Goal: Task Accomplishment & Management: Manage account settings

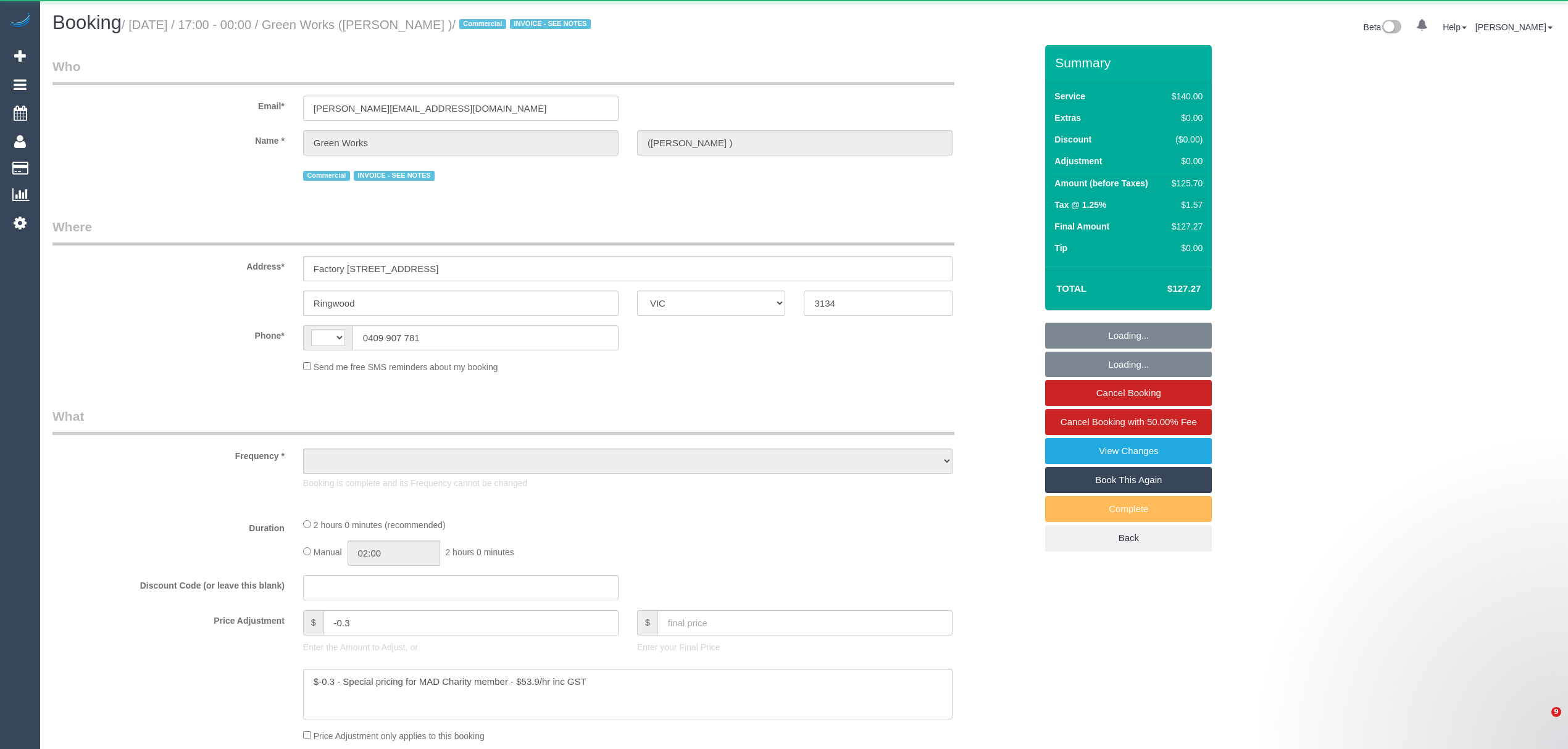
select select "VIC"
select select "string:AU"
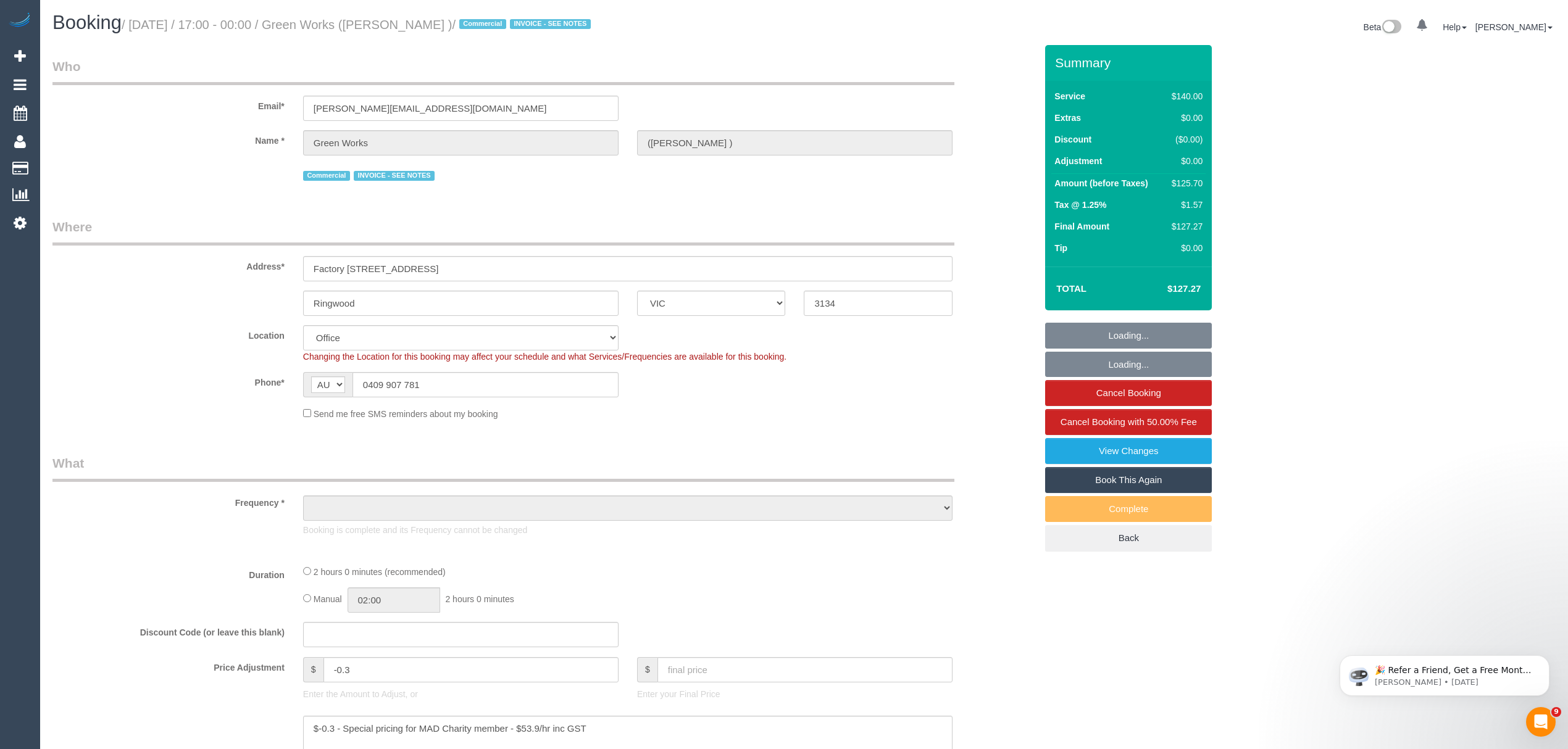
select select "22182"
select select "number:28"
select select "number:35"
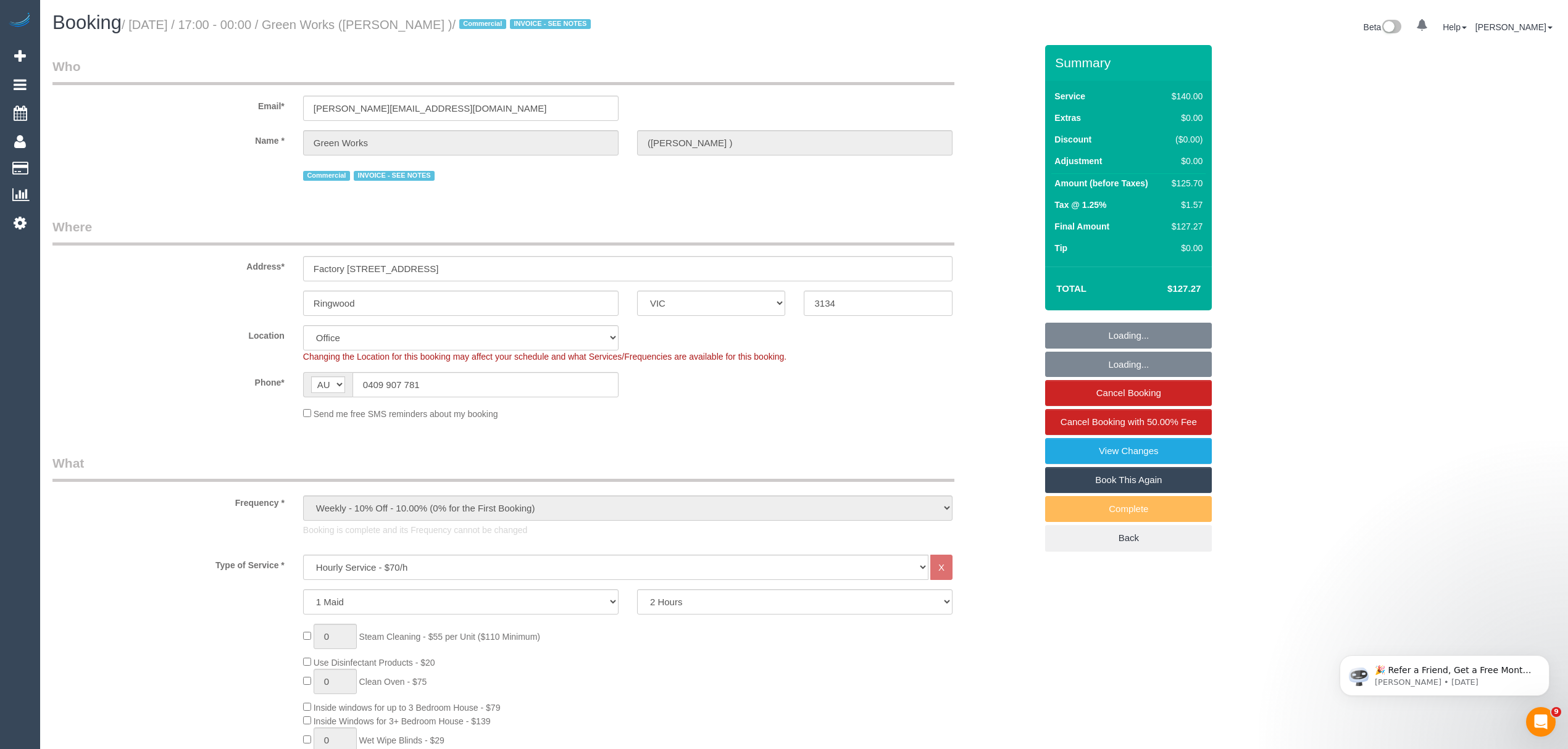
select select "object:2183"
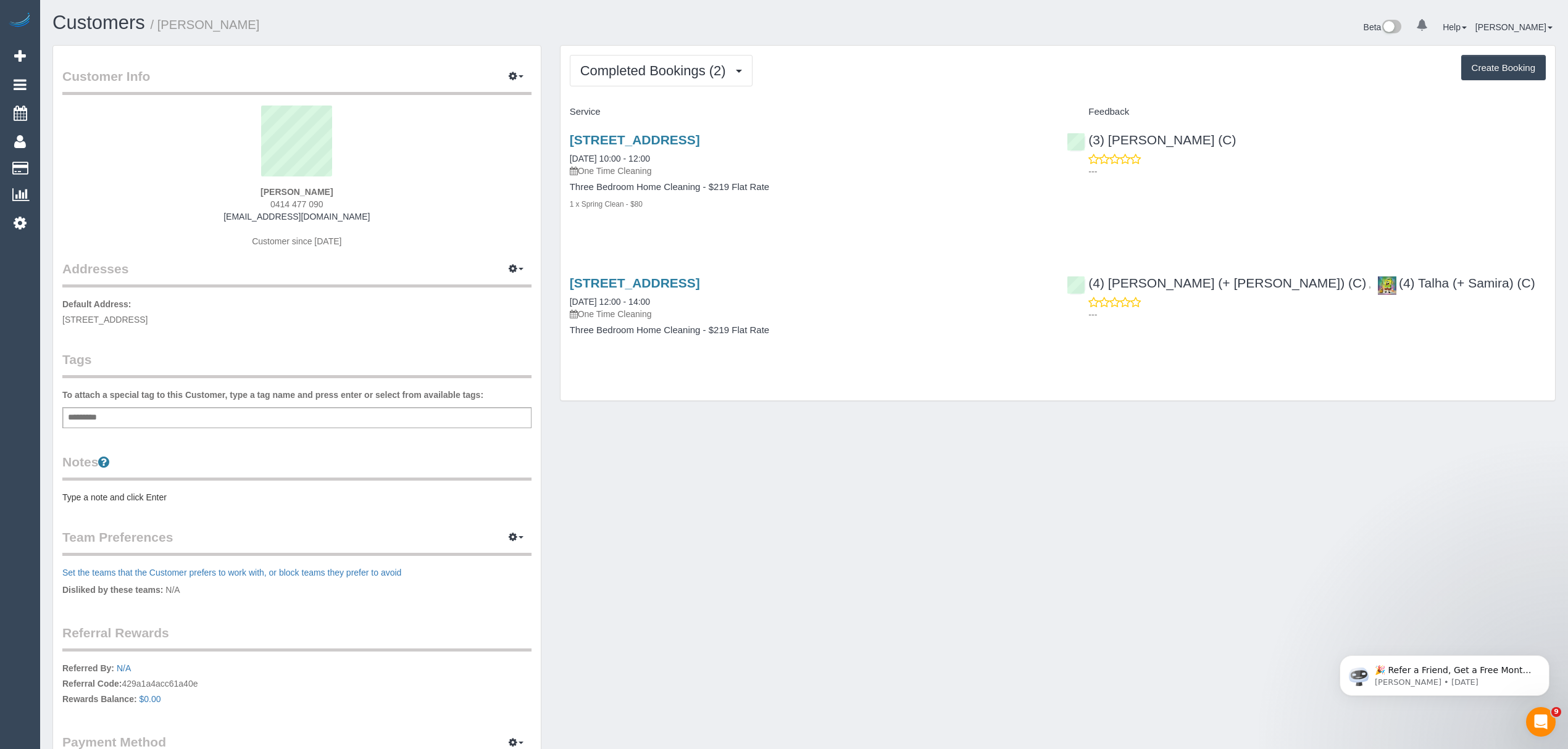
click at [140, 418] on div "Add a tag" at bounding box center [297, 418] width 469 height 21
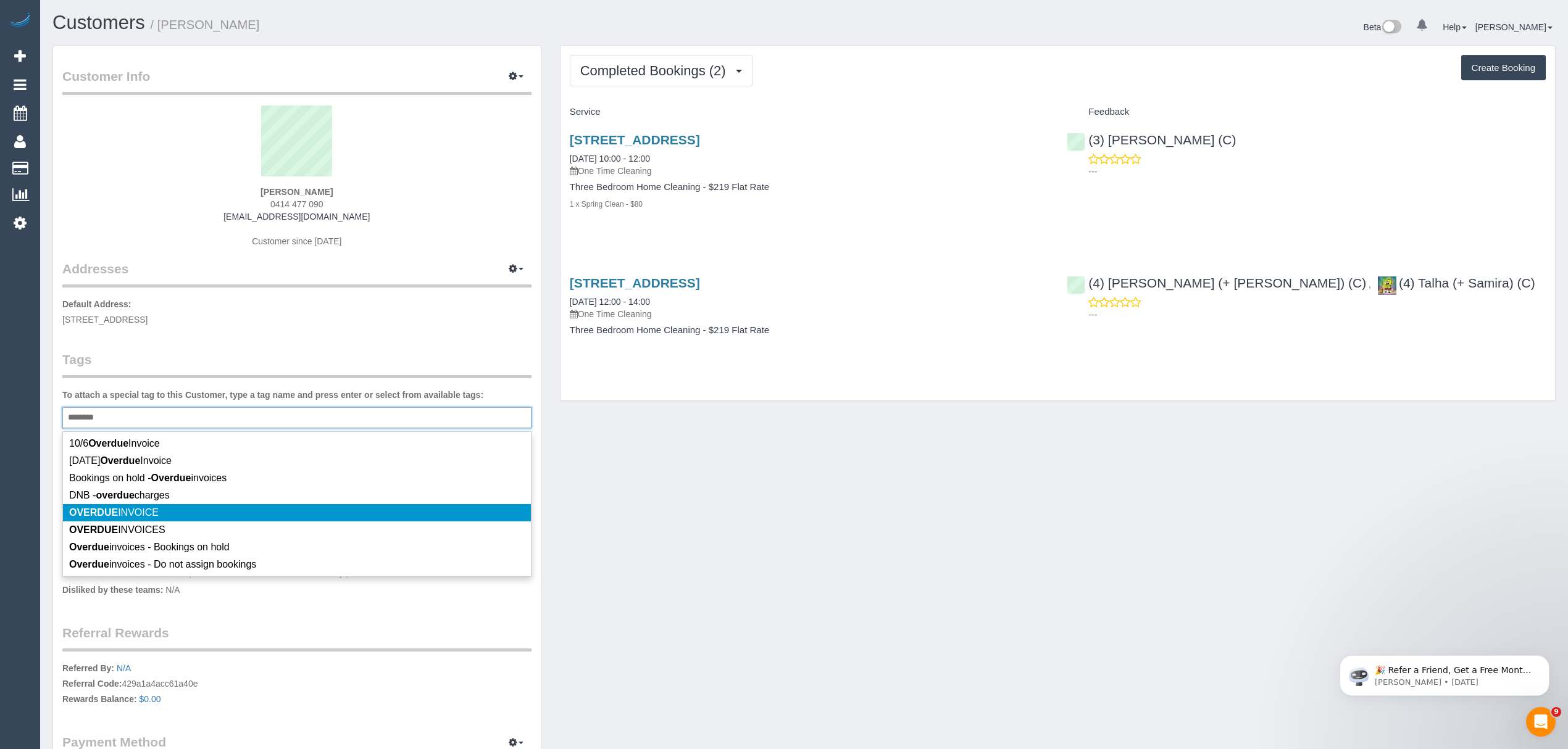
type input "*******"
click at [113, 511] on em "OVERDUE" at bounding box center [93, 512] width 49 height 11
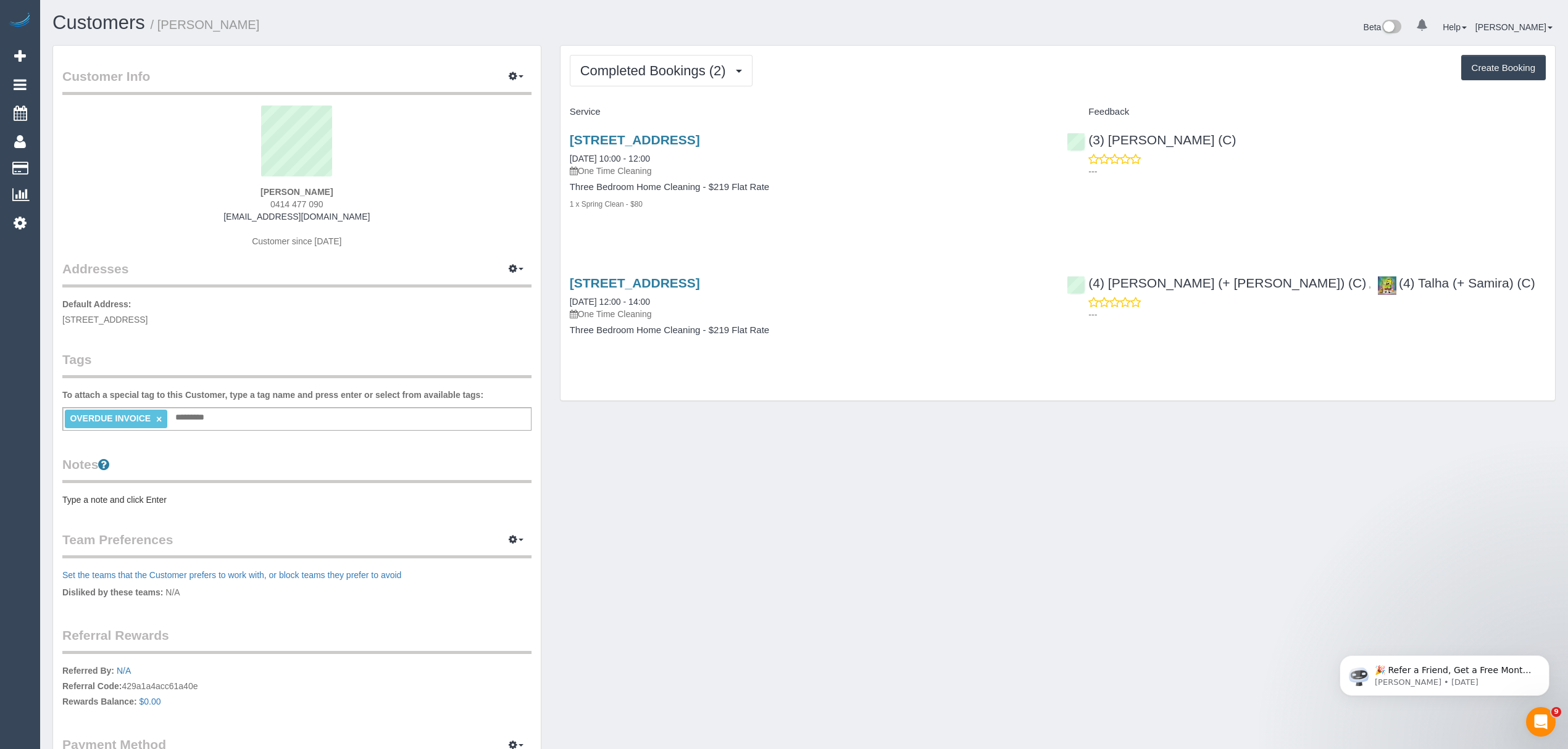
click at [131, 509] on div "Customer Info Edit Contact Info Send Message Email Preferences Special Sales Ta…" at bounding box center [297, 435] width 487 height 779
click at [122, 497] on pre "Type a note and click Enter" at bounding box center [297, 499] width 469 height 12
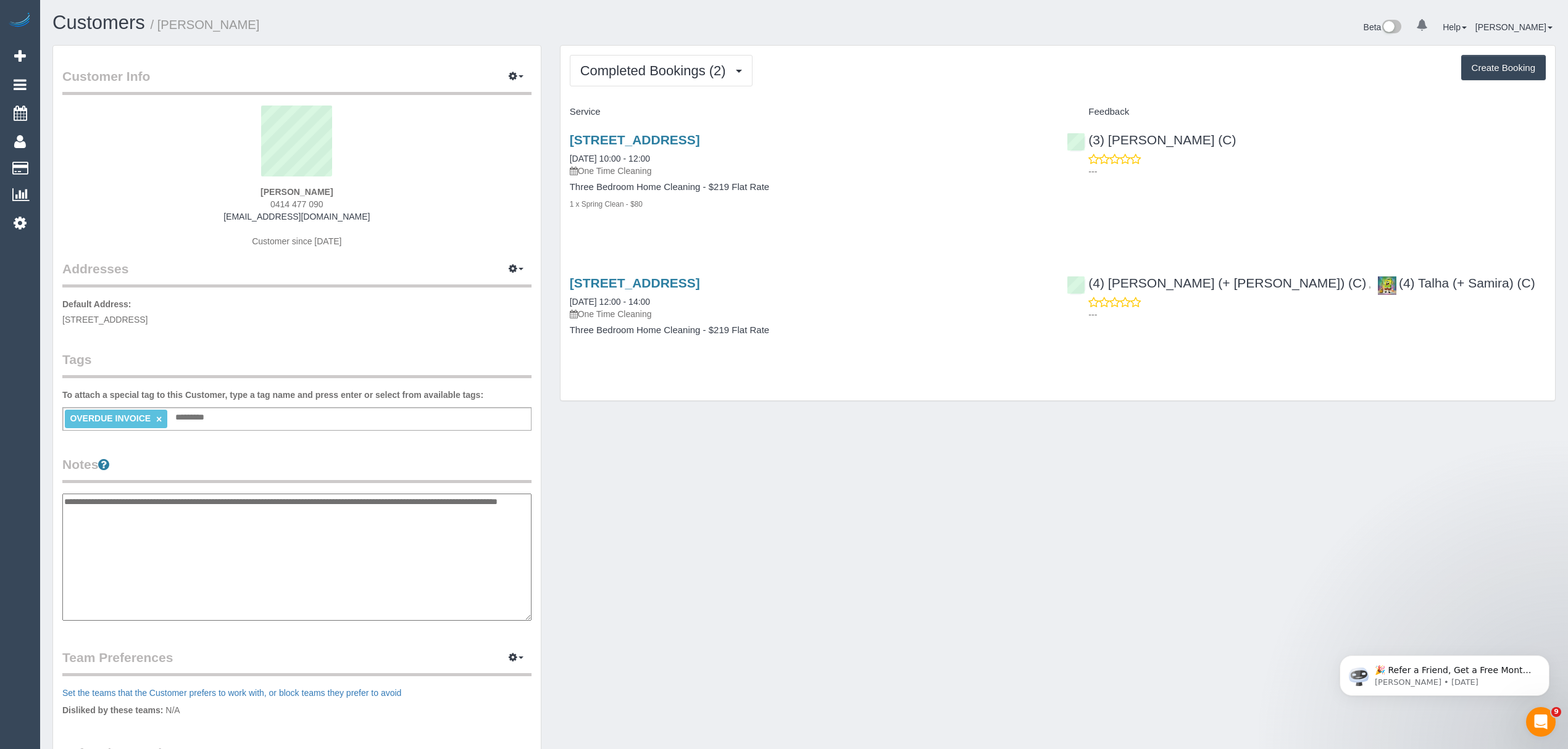
type textarea "**********"
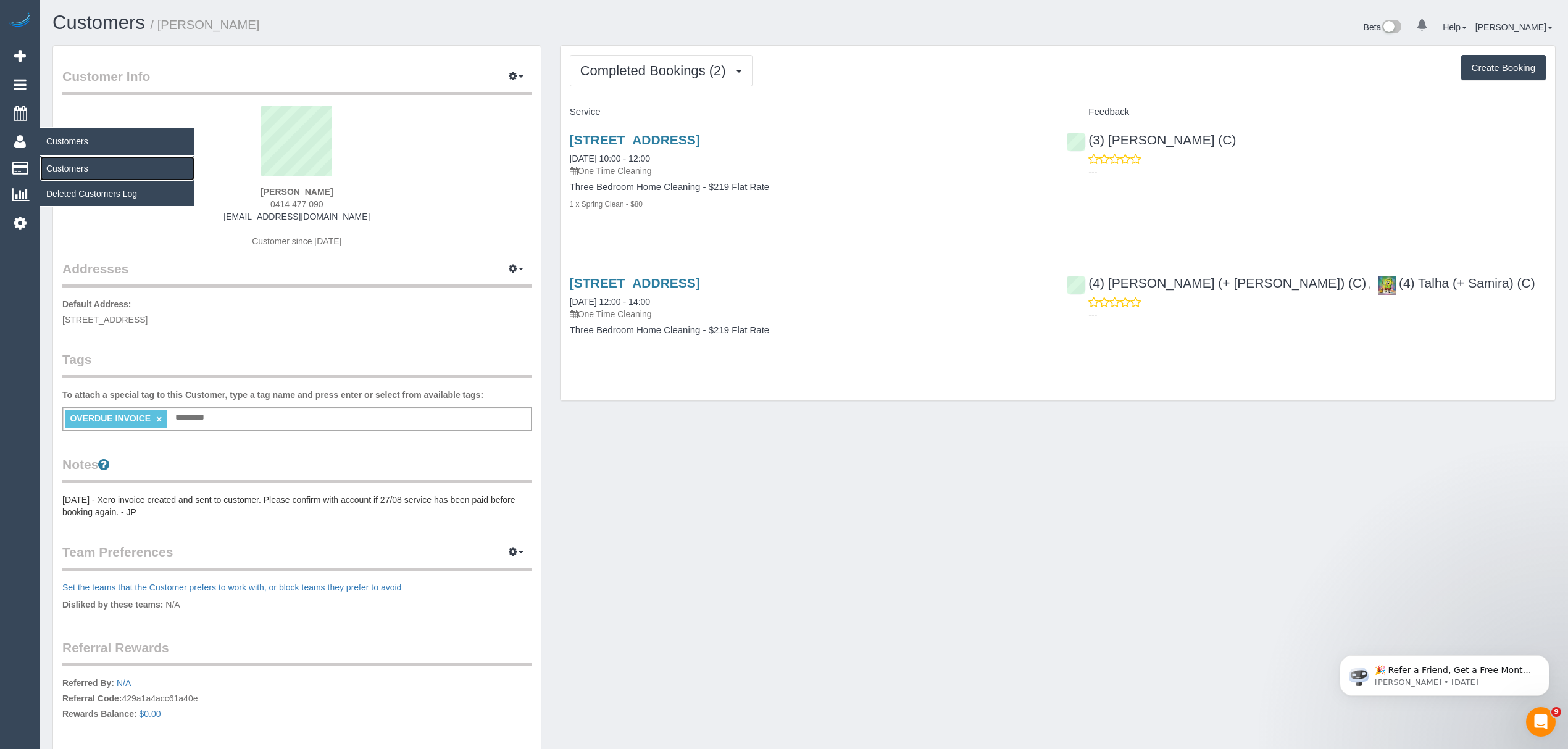
click at [59, 161] on link "Customers" at bounding box center [118, 168] width 154 height 25
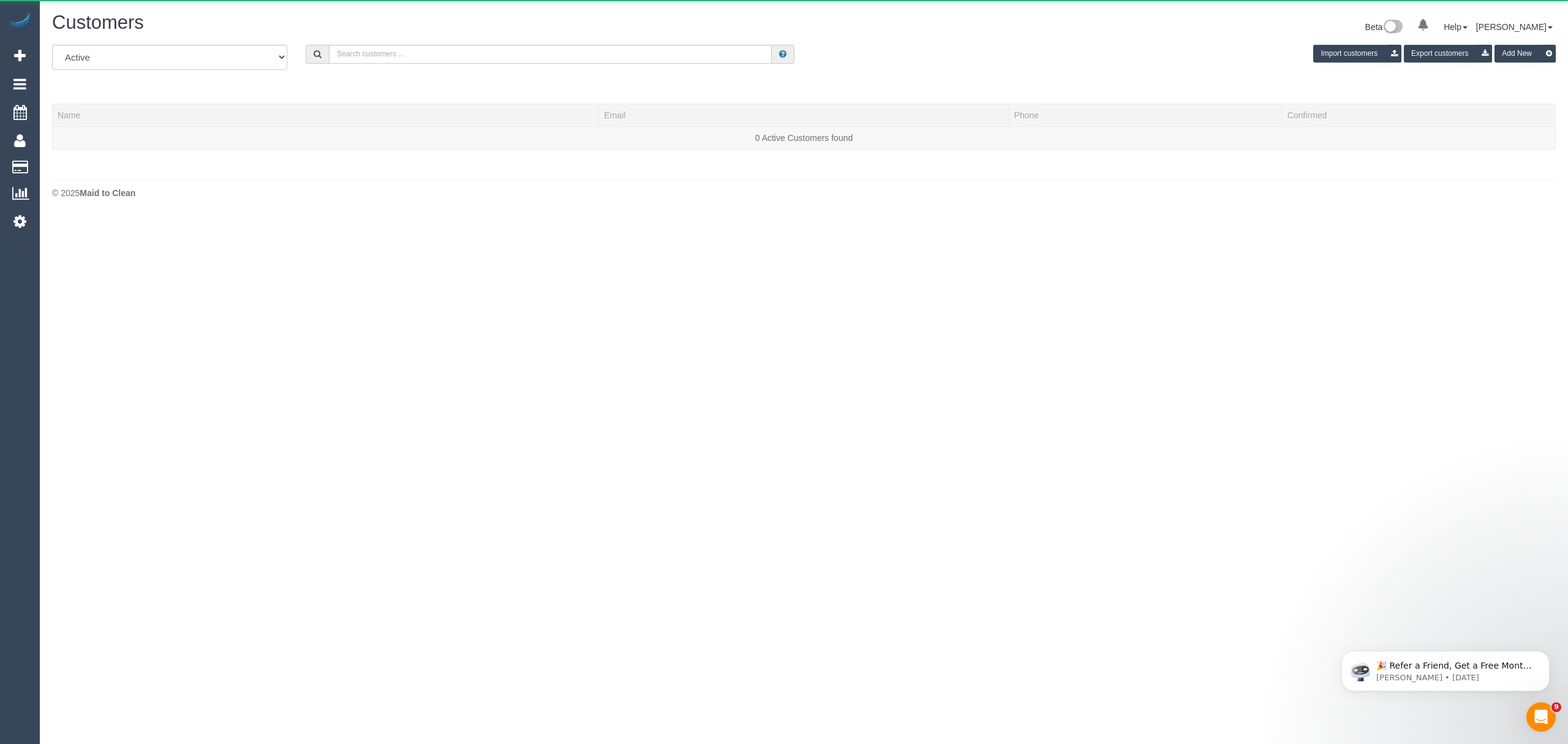
click at [398, 65] on div "All Active Archived Import customers Export customers Add New" at bounding box center [804, 62] width 1522 height 34
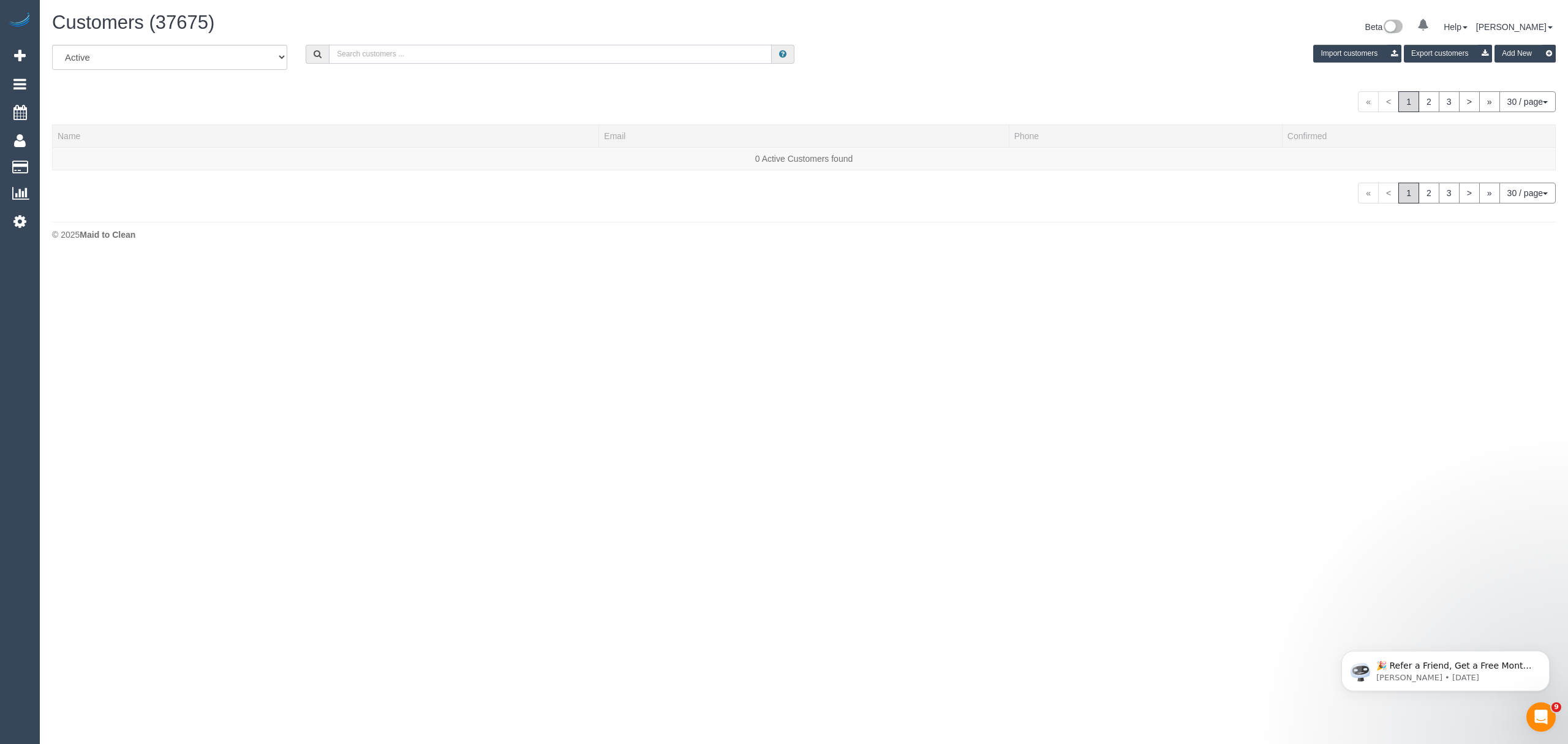
click at [393, 62] on input "text" at bounding box center [550, 54] width 443 height 19
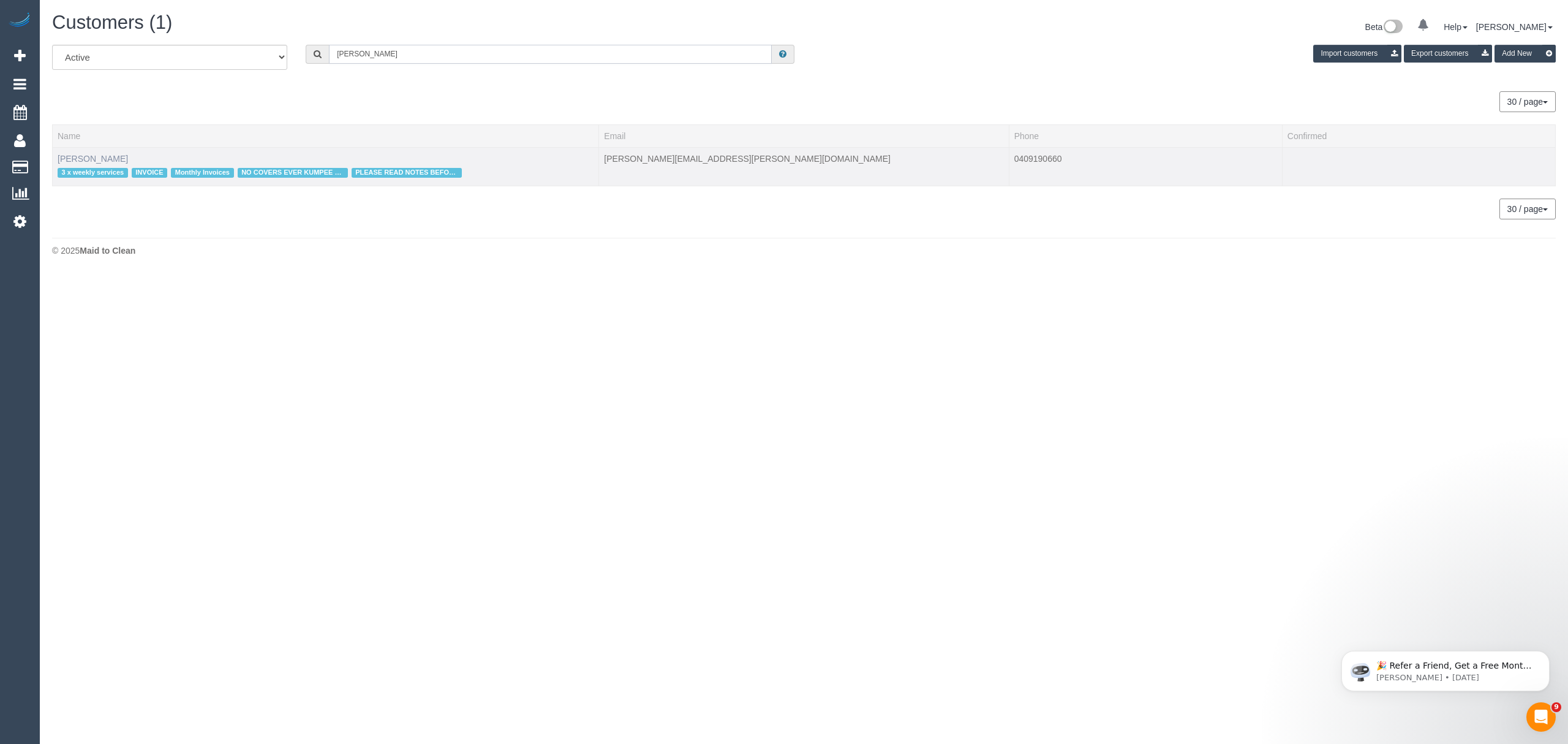
type input "stacy irwin"
click at [86, 160] on link "Stacy Irwin" at bounding box center [93, 159] width 70 height 10
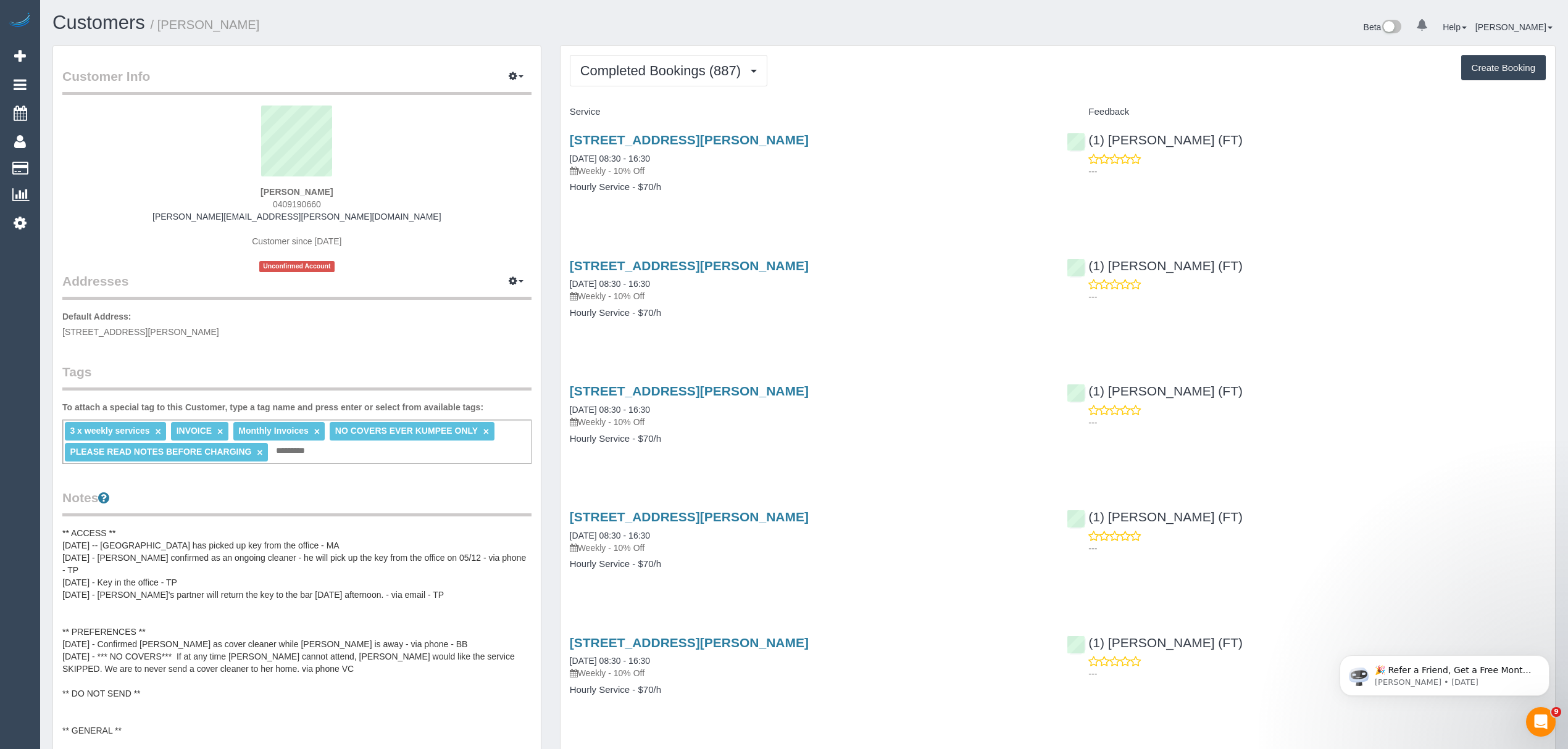
drag, startPoint x: 343, startPoint y: 202, endPoint x: 271, endPoint y: 201, distance: 72.0
click at [271, 201] on div "Stacy Irwin 0409190660 stacy.goergen@gmail.com Customer since 2018 Unconfirmed …" at bounding box center [297, 188] width 469 height 166
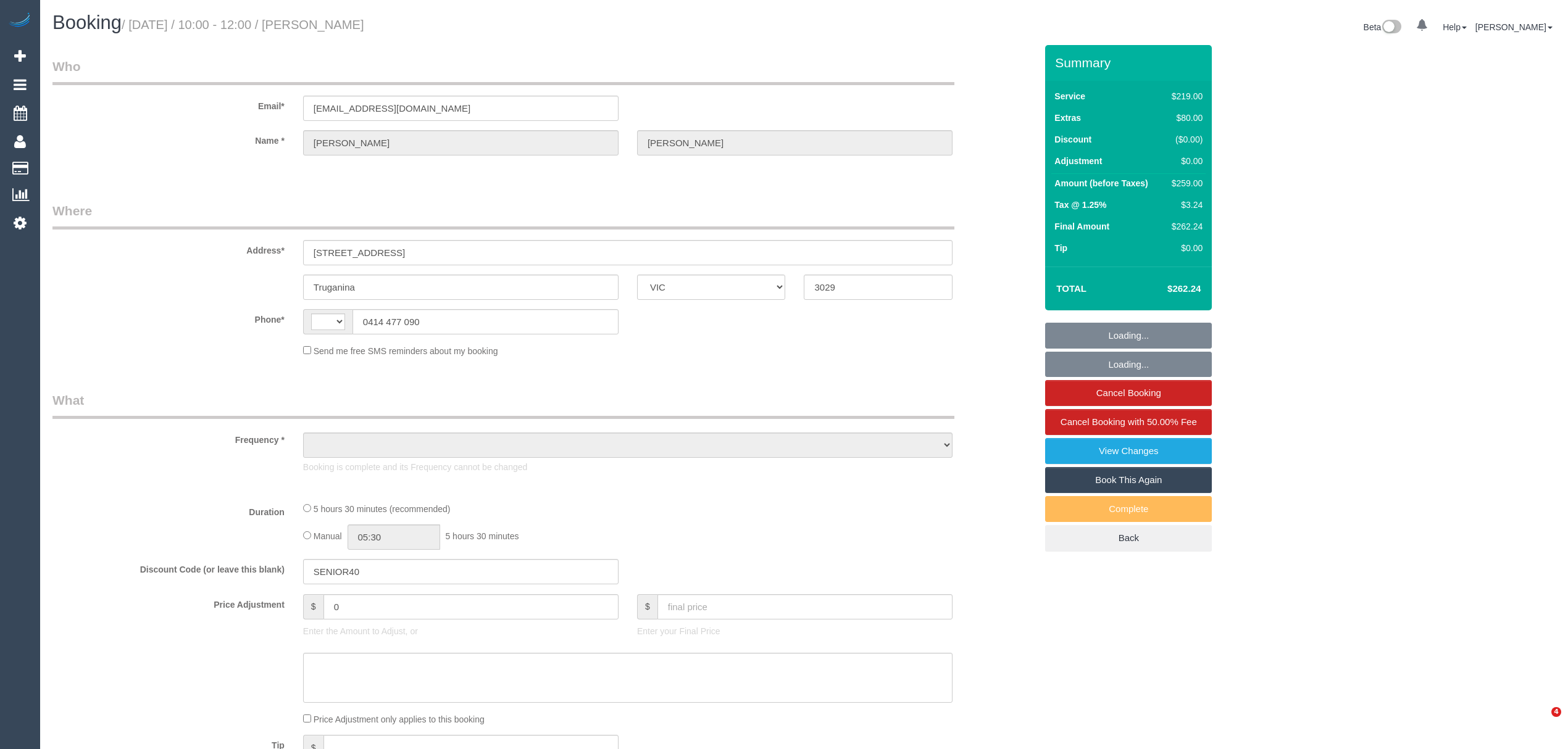
select select "VIC"
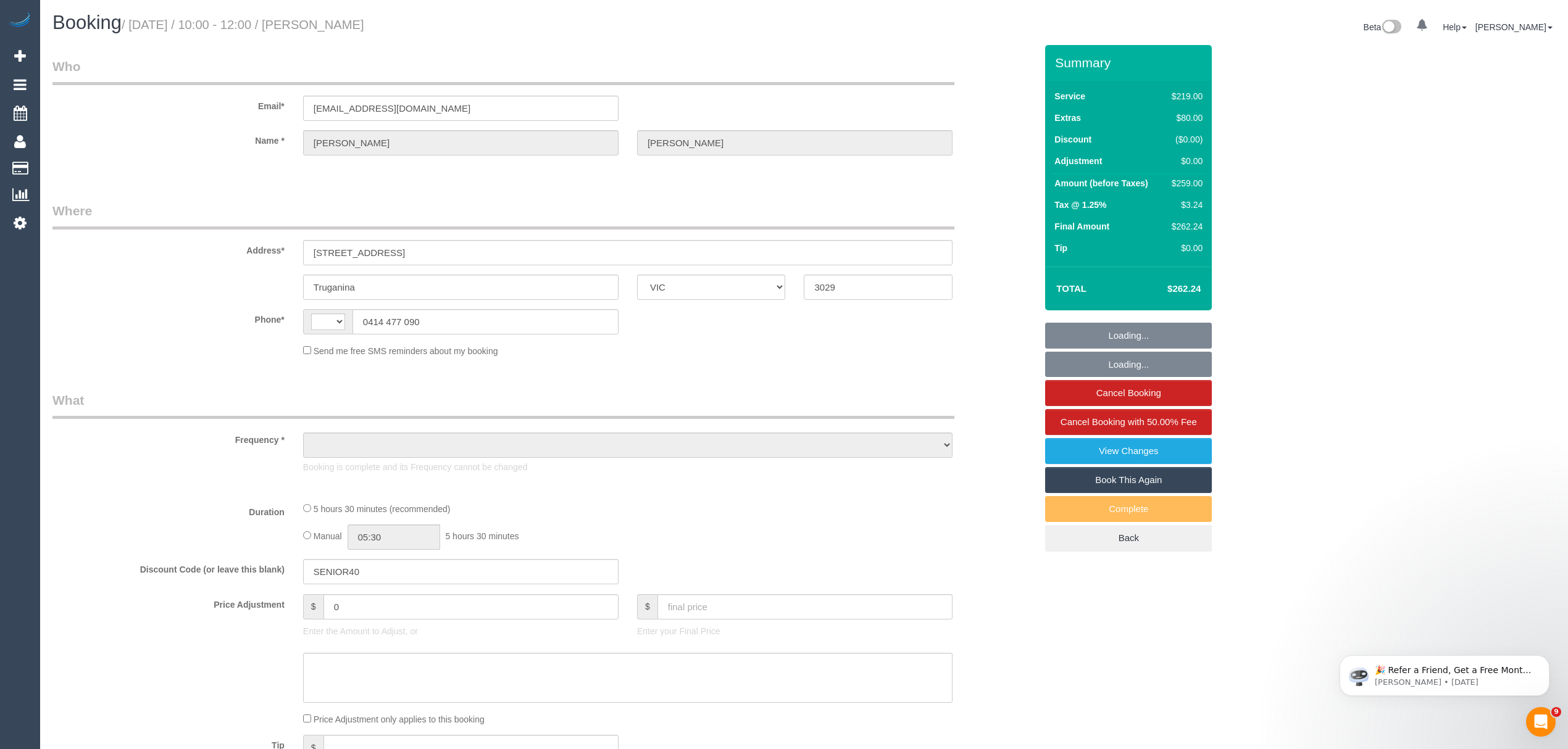
select select "object:436"
select select "string:stripe-pm_1Qsv4j2GScqysDRVeh5DoruN"
select select "spot1"
select select "number:28"
select select "number:14"
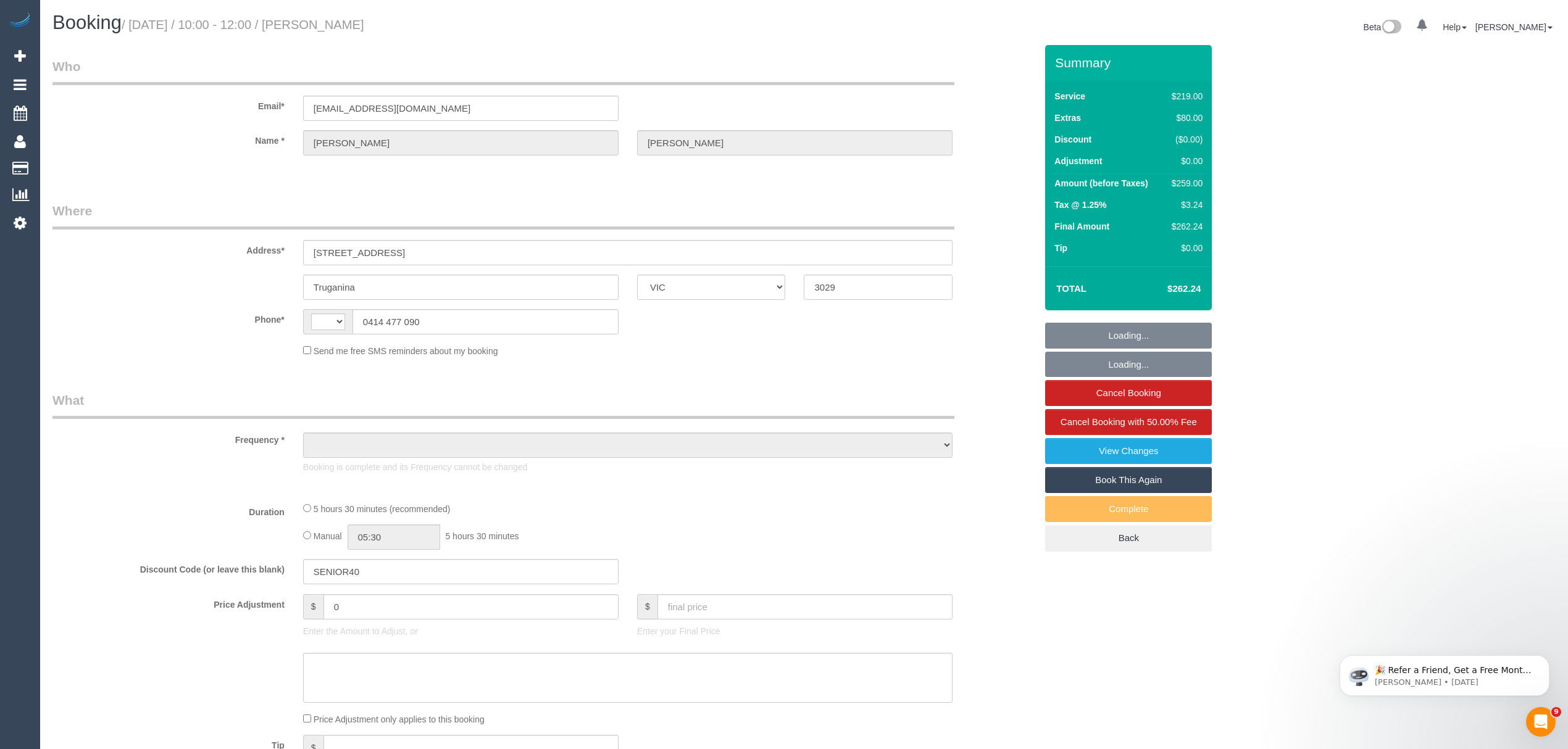
select select "number:19"
select select "number:24"
select select "string:AU"
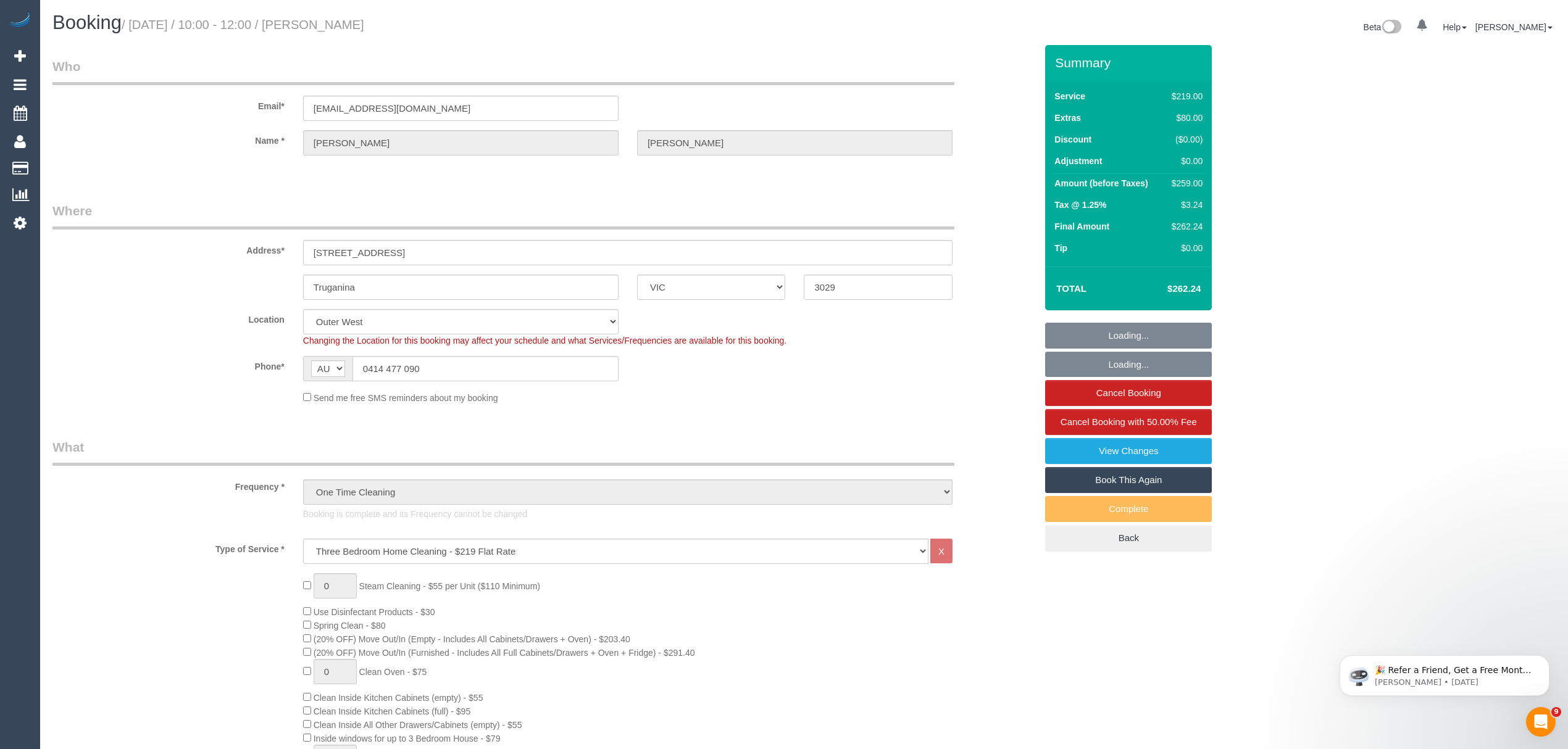
select select "object:1181"
select select "spot6"
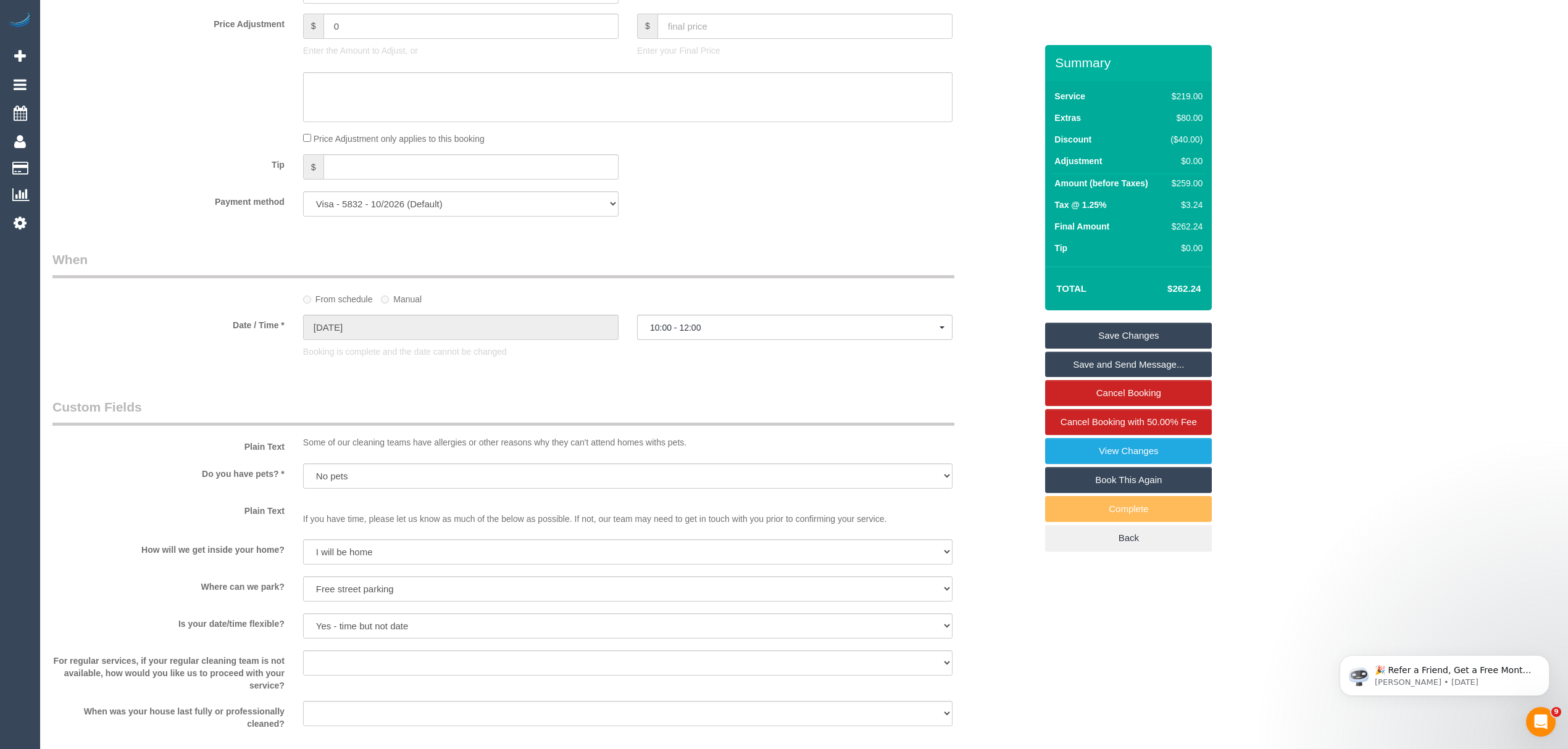
scroll to position [1010, 0]
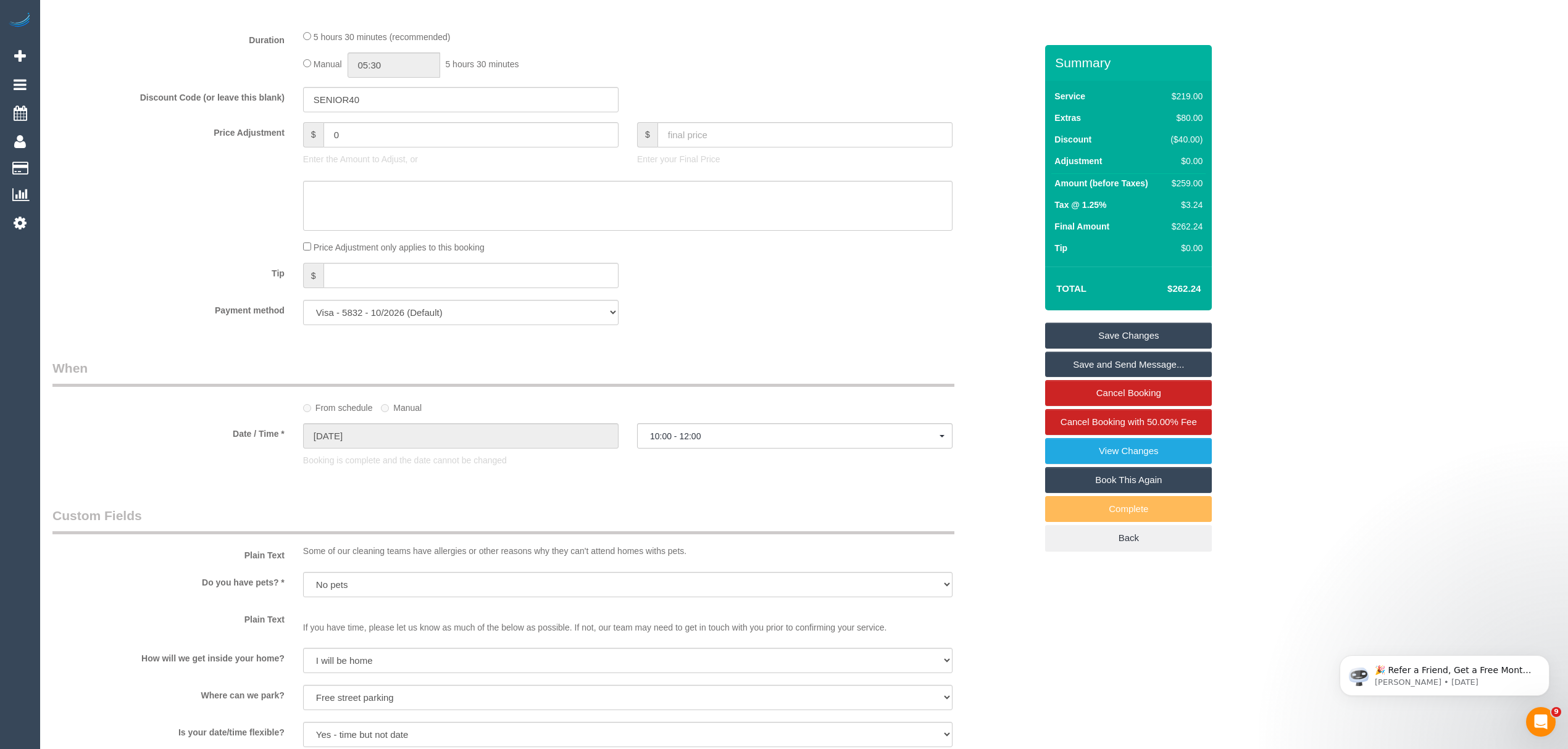
click at [392, 304] on select "Visa - 5832 - 10/2026 (Default) Add Credit Card ─────────────── Cash Check Payp…" at bounding box center [460, 313] width 315 height 25
select select "string:check"
click at [303, 302] on select "Visa - 5832 - 10/2026 (Default) Add Credit Card ─────────────── Cash Check Payp…" at bounding box center [460, 313] width 315 height 25
click at [1106, 341] on link "Save Changes" at bounding box center [1127, 336] width 166 height 26
